Goal: Information Seeking & Learning: Learn about a topic

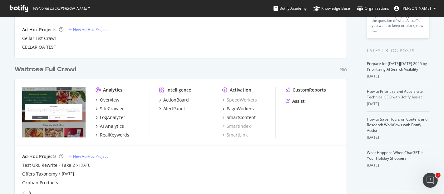
scroll to position [109, 0]
click at [122, 135] on div "RealKeywords" at bounding box center [114, 135] width 29 height 6
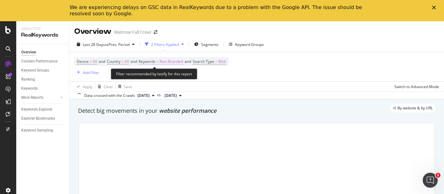
click at [179, 63] on span "Non-Branded" at bounding box center [171, 61] width 23 height 9
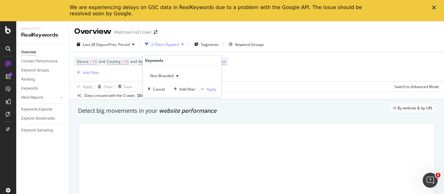
click at [180, 77] on div "button" at bounding box center [178, 76] width 8 height 4
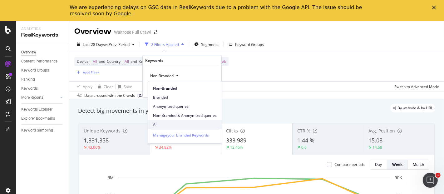
click at [171, 129] on div "All" at bounding box center [185, 124] width 74 height 9
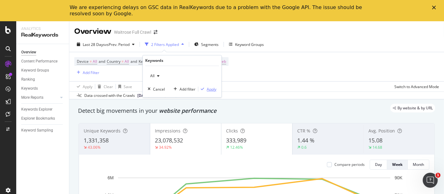
click at [212, 88] on div "Apply" at bounding box center [212, 89] width 10 height 5
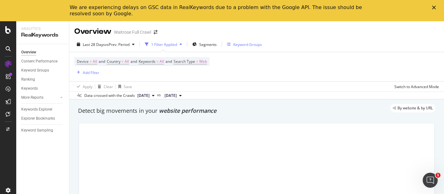
click at [245, 43] on div "Keyword Groups" at bounding box center [248, 44] width 29 height 5
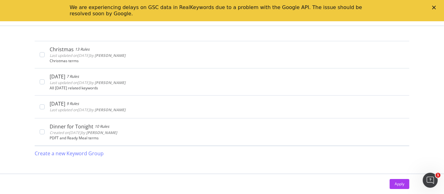
scroll to position [289, 0]
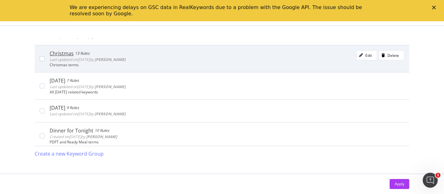
click at [164, 46] on div "Christmas 13 Rules Last updated on 2024 Oct 22nd by Phil McDonald Edit Delete C…" at bounding box center [222, 58] width 375 height 27
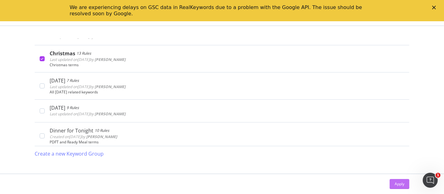
click at [396, 182] on div "Apply" at bounding box center [400, 183] width 10 height 5
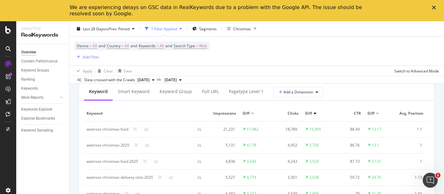
scroll to position [579, 0]
click at [243, 96] on div "pagetype Level 1" at bounding box center [246, 91] width 45 height 17
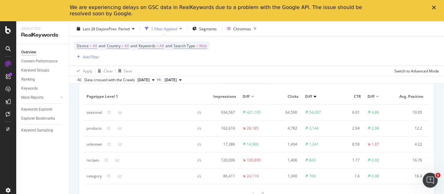
scroll to position [595, 0]
click at [108, 126] on td "products" at bounding box center [146, 128] width 125 height 16
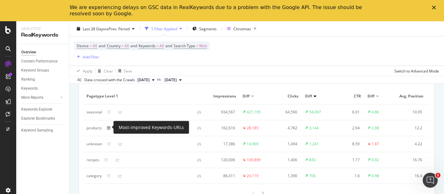
click at [108, 126] on icon at bounding box center [109, 128] width 4 height 4
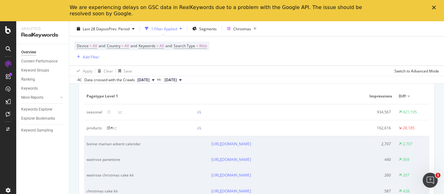
click at [113, 126] on icon at bounding box center [112, 128] width 3 height 4
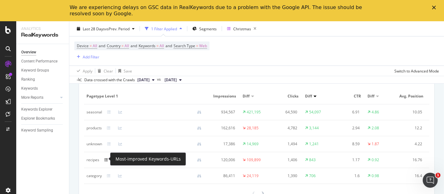
click at [104, 161] on icon at bounding box center [106, 160] width 4 height 4
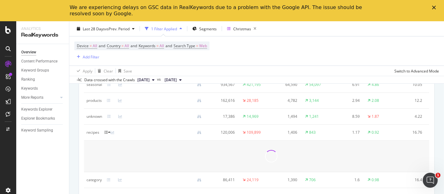
scroll to position [623, 0]
click at [110, 130] on icon at bounding box center [109, 132] width 3 height 4
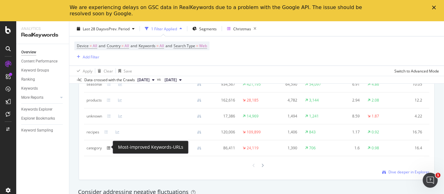
click at [107, 147] on icon at bounding box center [109, 148] width 4 height 4
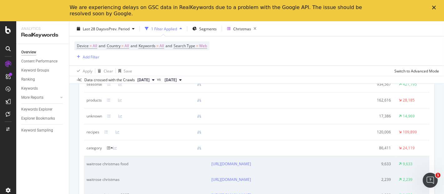
scroll to position [625, 0]
click at [113, 146] on icon at bounding box center [112, 147] width 3 height 4
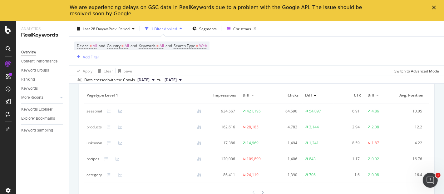
scroll to position [604, 0]
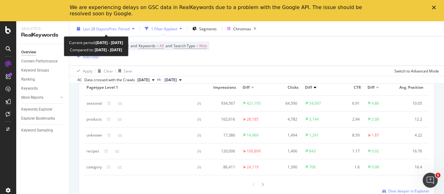
click at [114, 31] on div "Last 28 Days vs Prev. Period" at bounding box center [106, 28] width 47 height 5
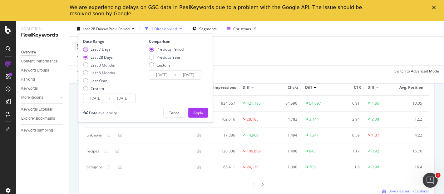
click at [102, 51] on div "Last 7 Days" at bounding box center [101, 49] width 20 height 5
type input "[DATE]"
click at [165, 58] on div "Previous Year" at bounding box center [169, 56] width 24 height 5
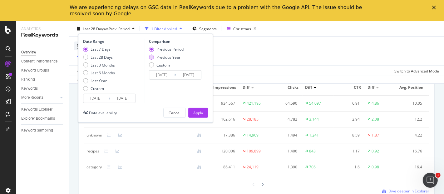
type input "[DATE]"
click at [176, 49] on div "Previous Period" at bounding box center [170, 49] width 27 height 5
type input "[DATE]"
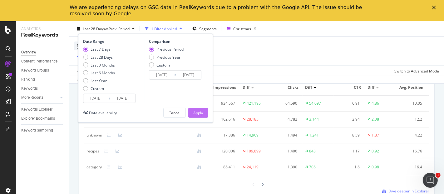
click at [203, 110] on div "Apply" at bounding box center [198, 112] width 10 height 5
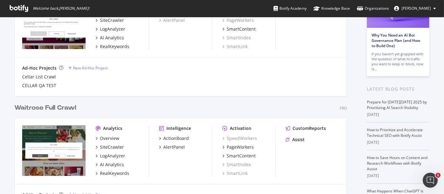
scroll to position [71, 0]
click at [118, 175] on div "RealKeywords" at bounding box center [114, 173] width 29 height 6
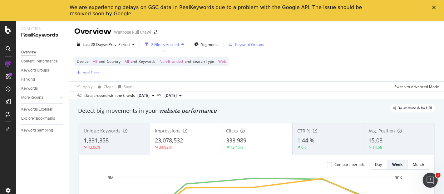
click at [244, 43] on div "Keyword Groups" at bounding box center [249, 44] width 29 height 5
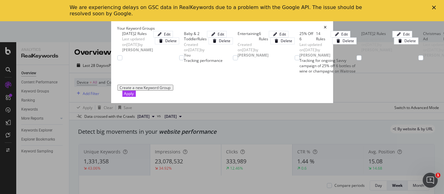
scroll to position [237, 0]
click at [134, 96] on div "Apply" at bounding box center [129, 93] width 10 height 5
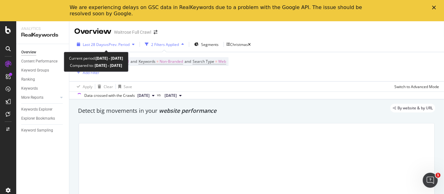
click at [118, 46] on span "vs Prev. Period" at bounding box center [117, 44] width 25 height 5
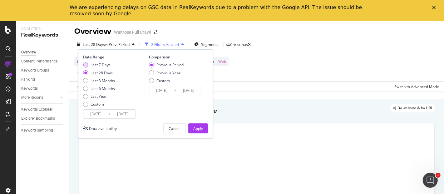
click at [103, 63] on div "Last 7 Days" at bounding box center [101, 64] width 20 height 5
type input "[DATE]"
click at [199, 129] on div "Apply" at bounding box center [198, 128] width 10 height 5
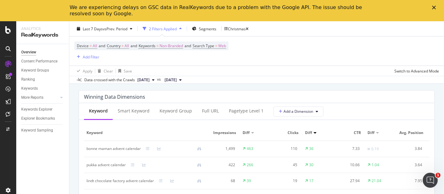
scroll to position [560, 0]
click at [240, 109] on div "pagetype Level 1" at bounding box center [246, 110] width 35 height 6
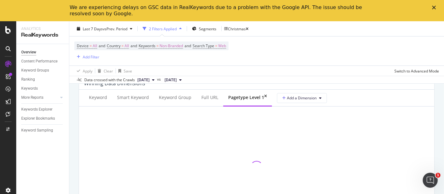
scroll to position [573, 0]
click at [436, 6] on polygon "Close" at bounding box center [435, 8] width 4 height 4
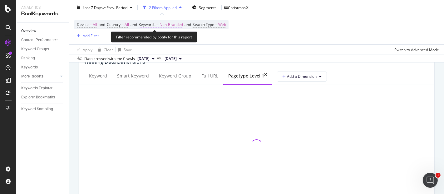
click at [172, 28] on span "Non-Branded" at bounding box center [171, 24] width 23 height 9
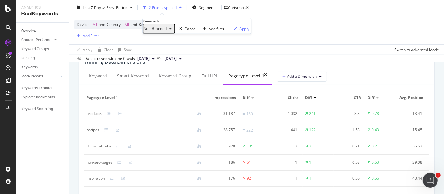
click at [166, 31] on span "Non-Branded" at bounding box center [154, 28] width 23 height 5
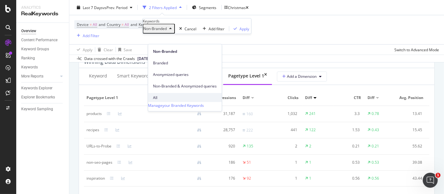
click at [160, 95] on span "All" at bounding box center [185, 98] width 64 height 6
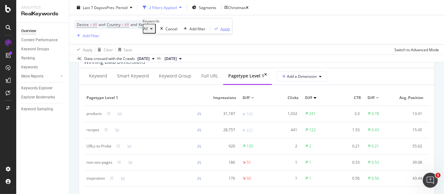
click at [221, 31] on div "Apply" at bounding box center [226, 28] width 10 height 5
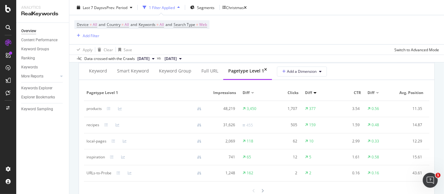
scroll to position [578, 0]
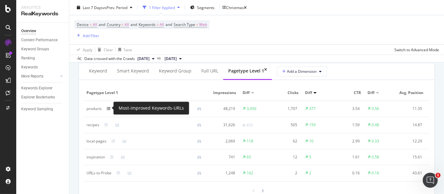
click at [108, 107] on icon at bounding box center [109, 109] width 4 height 4
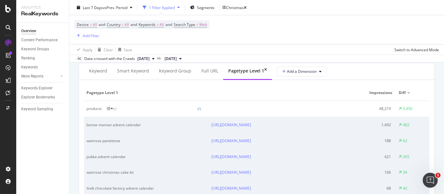
click at [113, 108] on icon at bounding box center [112, 109] width 3 height 4
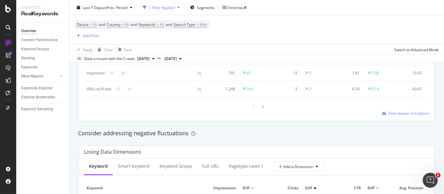
scroll to position [718, 0]
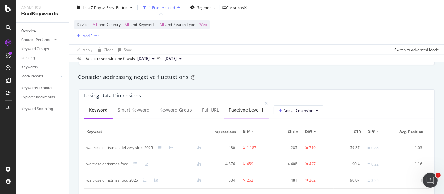
click at [238, 113] on div "pagetype Level 1" at bounding box center [246, 110] width 35 height 6
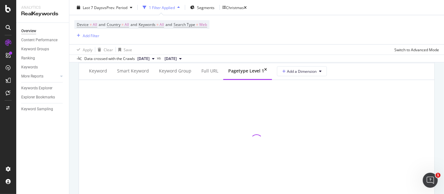
scroll to position [757, 0]
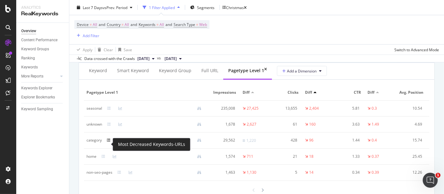
click at [108, 142] on icon at bounding box center [109, 140] width 4 height 4
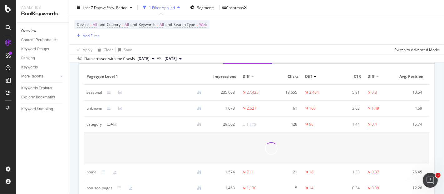
scroll to position [774, 0]
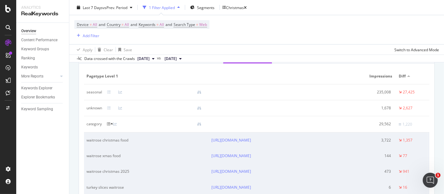
click at [112, 126] on icon at bounding box center [112, 124] width 3 height 4
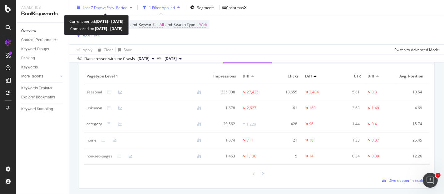
click at [126, 8] on span "vs Prev. Period" at bounding box center [115, 7] width 25 height 5
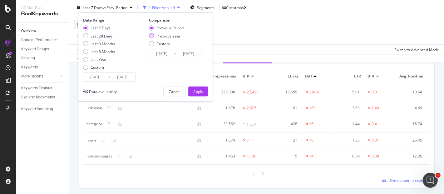
click at [166, 38] on div "Previous Year" at bounding box center [169, 35] width 24 height 5
type input "[DATE]"
click at [194, 91] on div "Apply" at bounding box center [198, 91] width 10 height 5
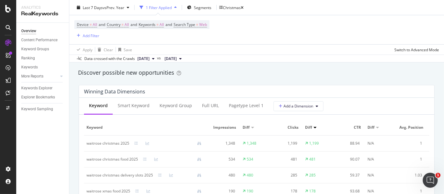
scroll to position [559, 0]
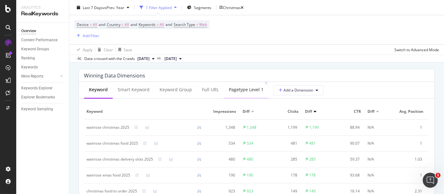
click at [233, 92] on div "pagetype Level 1" at bounding box center [246, 90] width 35 height 6
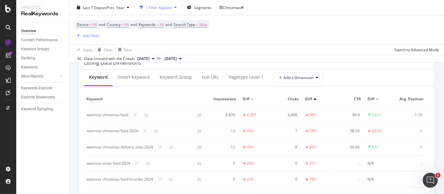
scroll to position [747, 0]
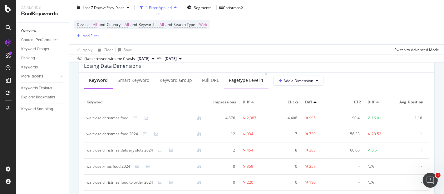
click at [254, 83] on div "pagetype Level 1" at bounding box center [246, 80] width 35 height 6
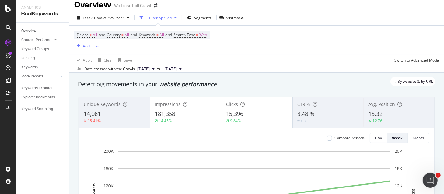
scroll to position [0, 0]
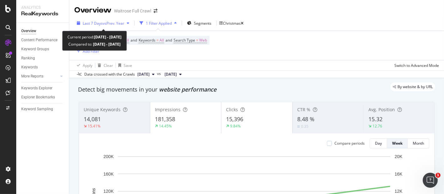
click at [114, 26] on div "Last 7 Days vs Prev. Year" at bounding box center [103, 22] width 58 height 9
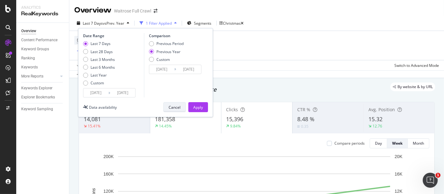
click at [171, 109] on div "Cancel" at bounding box center [175, 107] width 12 height 5
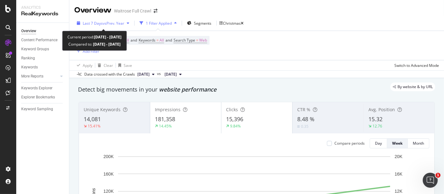
click at [123, 24] on span "vs Prev. Year" at bounding box center [114, 23] width 22 height 5
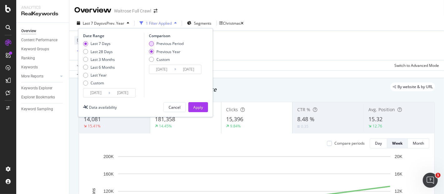
click at [162, 44] on div "Previous Period" at bounding box center [170, 43] width 27 height 5
type input "[DATE]"
click at [193, 104] on button "Apply" at bounding box center [198, 107] width 20 height 10
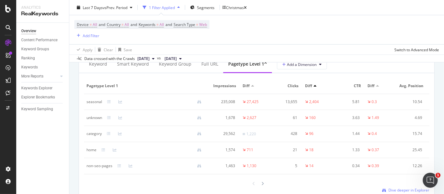
scroll to position [765, 0]
click at [110, 140] on td "category" at bounding box center [146, 133] width 125 height 16
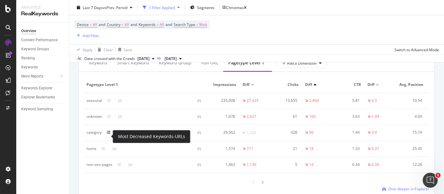
click at [109, 134] on icon at bounding box center [109, 133] width 4 height 4
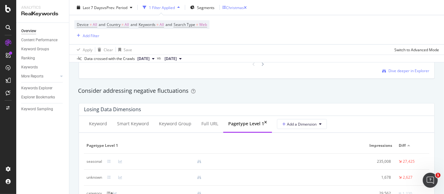
scroll to position [698, 0]
